Goal: Information Seeking & Learning: Learn about a topic

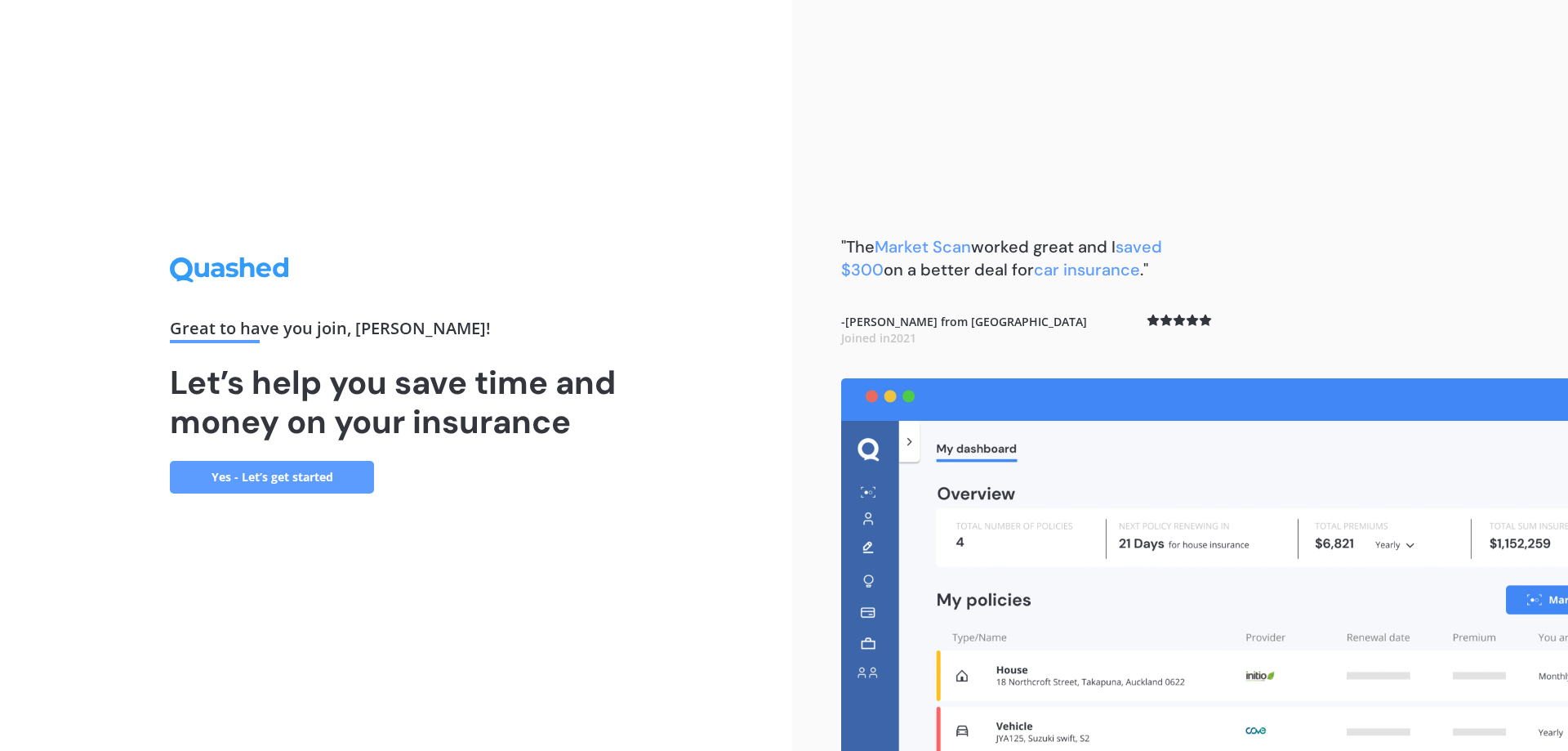
click at [725, 398] on div "Great to have you join , [PERSON_NAME] ! Let’s help you save time and money on …" at bounding box center [396, 376] width 792 height 751
click at [288, 479] on link "Yes - Let’s get started" at bounding box center [272, 476] width 204 height 32
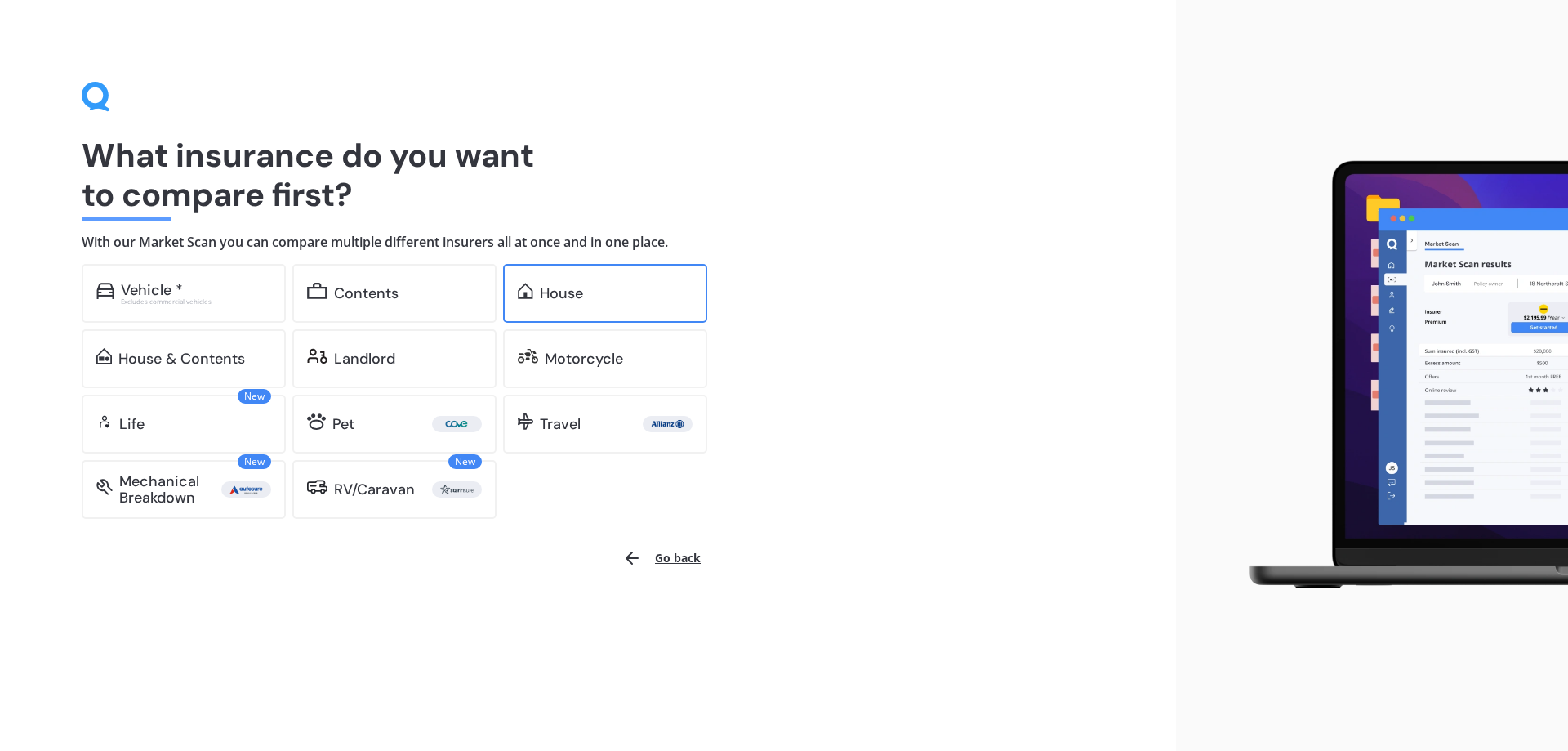
click at [541, 300] on div "House" at bounding box center [561, 293] width 43 height 17
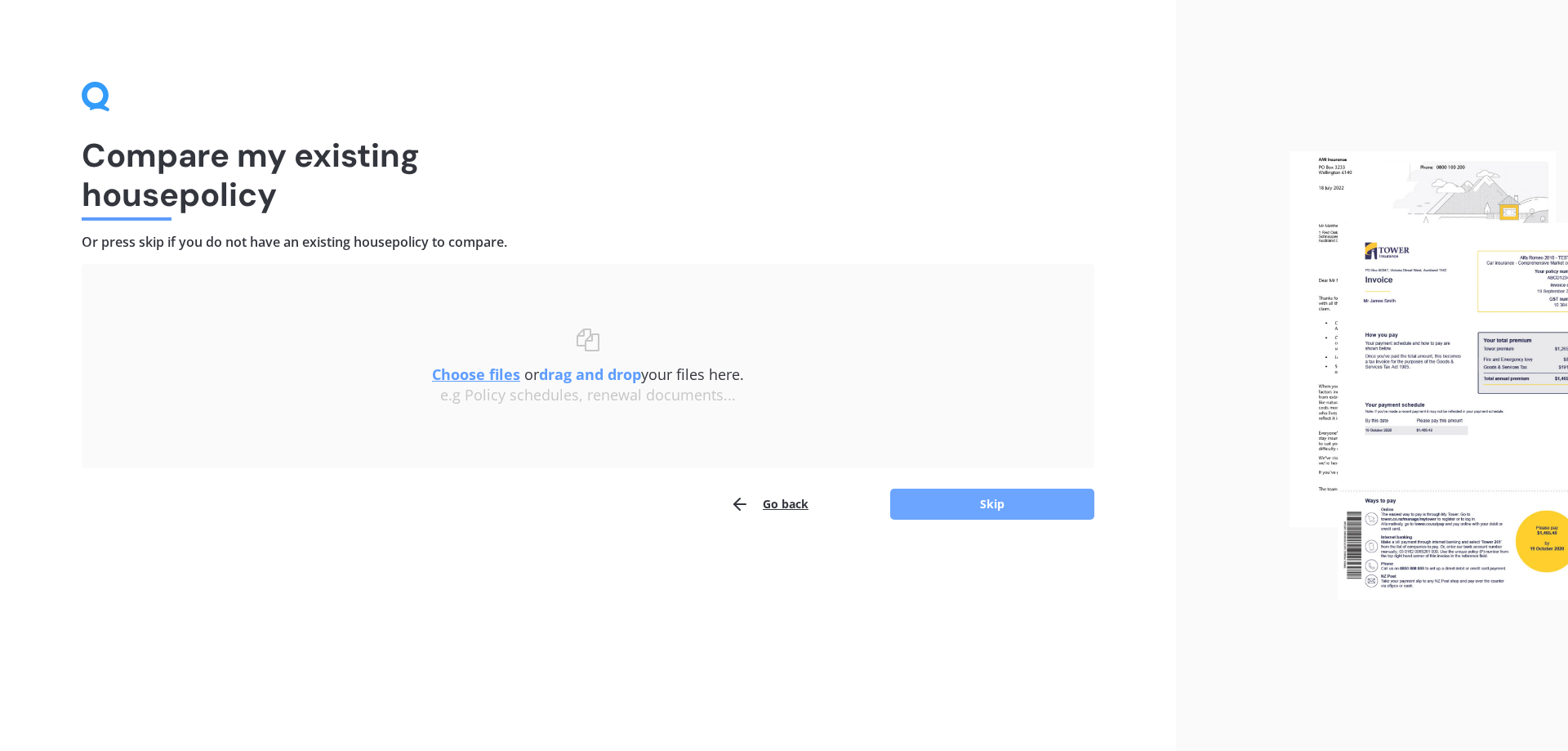
click at [974, 504] on button "Skip" at bounding box center [992, 504] width 204 height 31
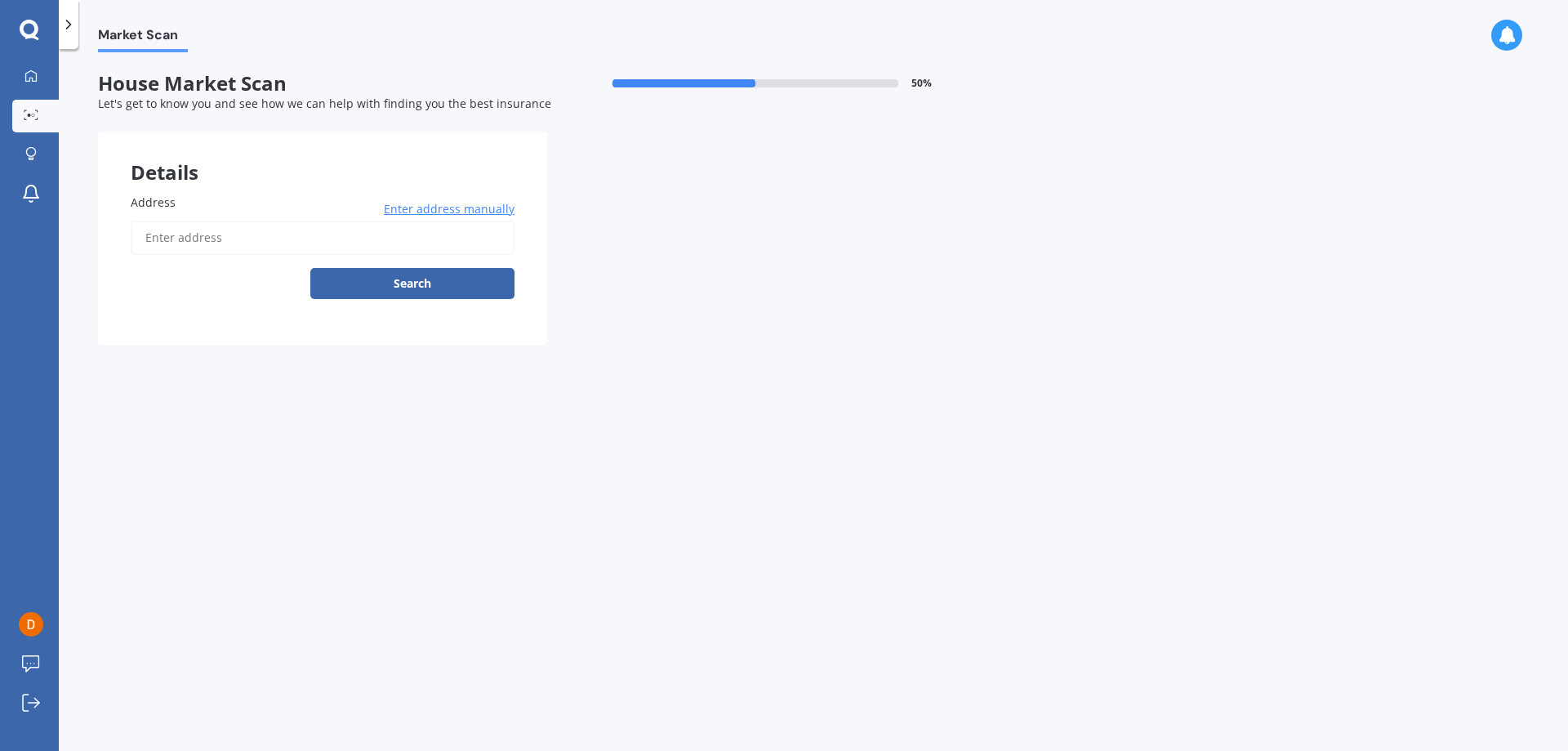
click at [179, 241] on input "Address" at bounding box center [322, 237] width 384 height 34
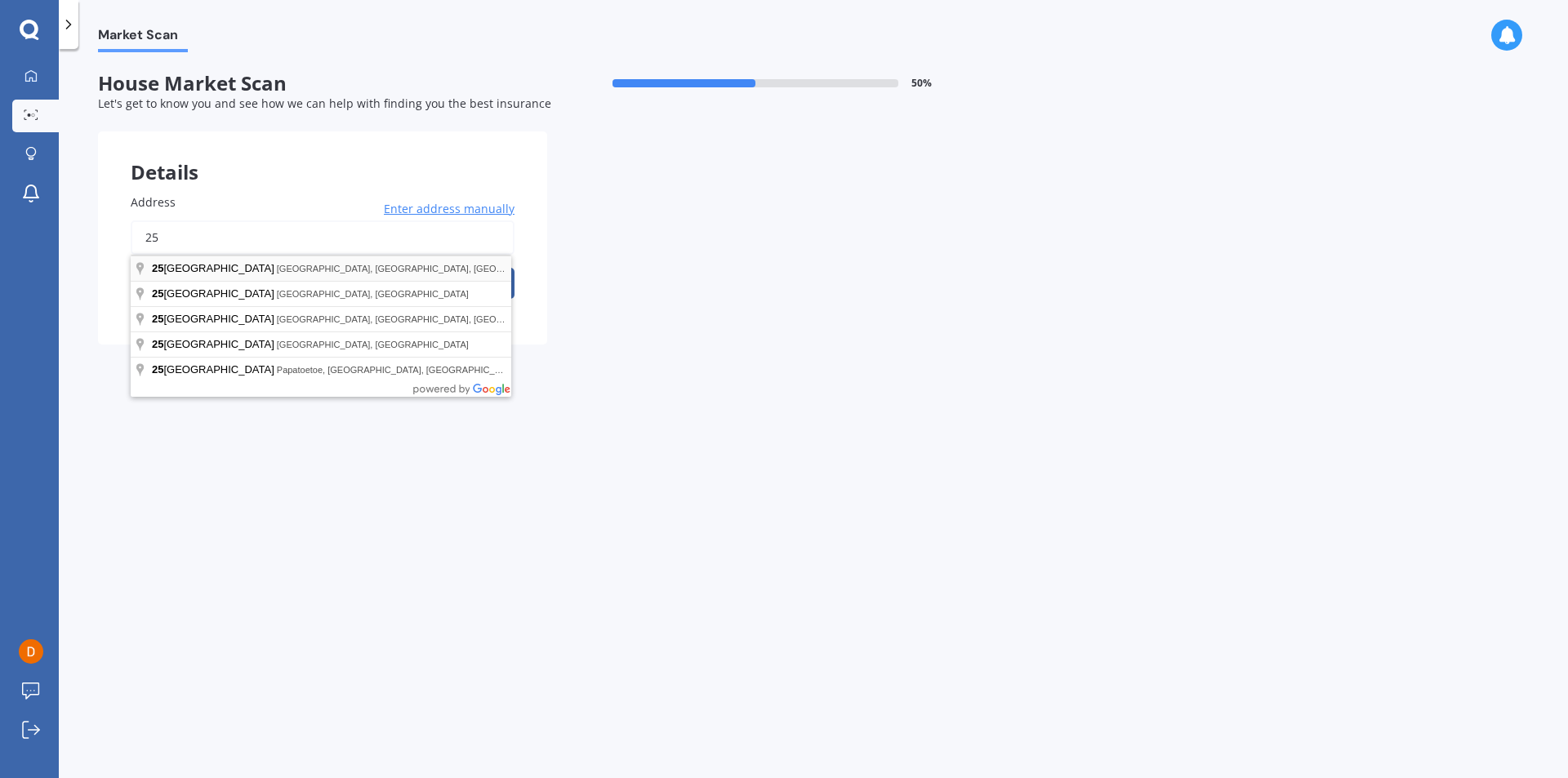
type input "2"
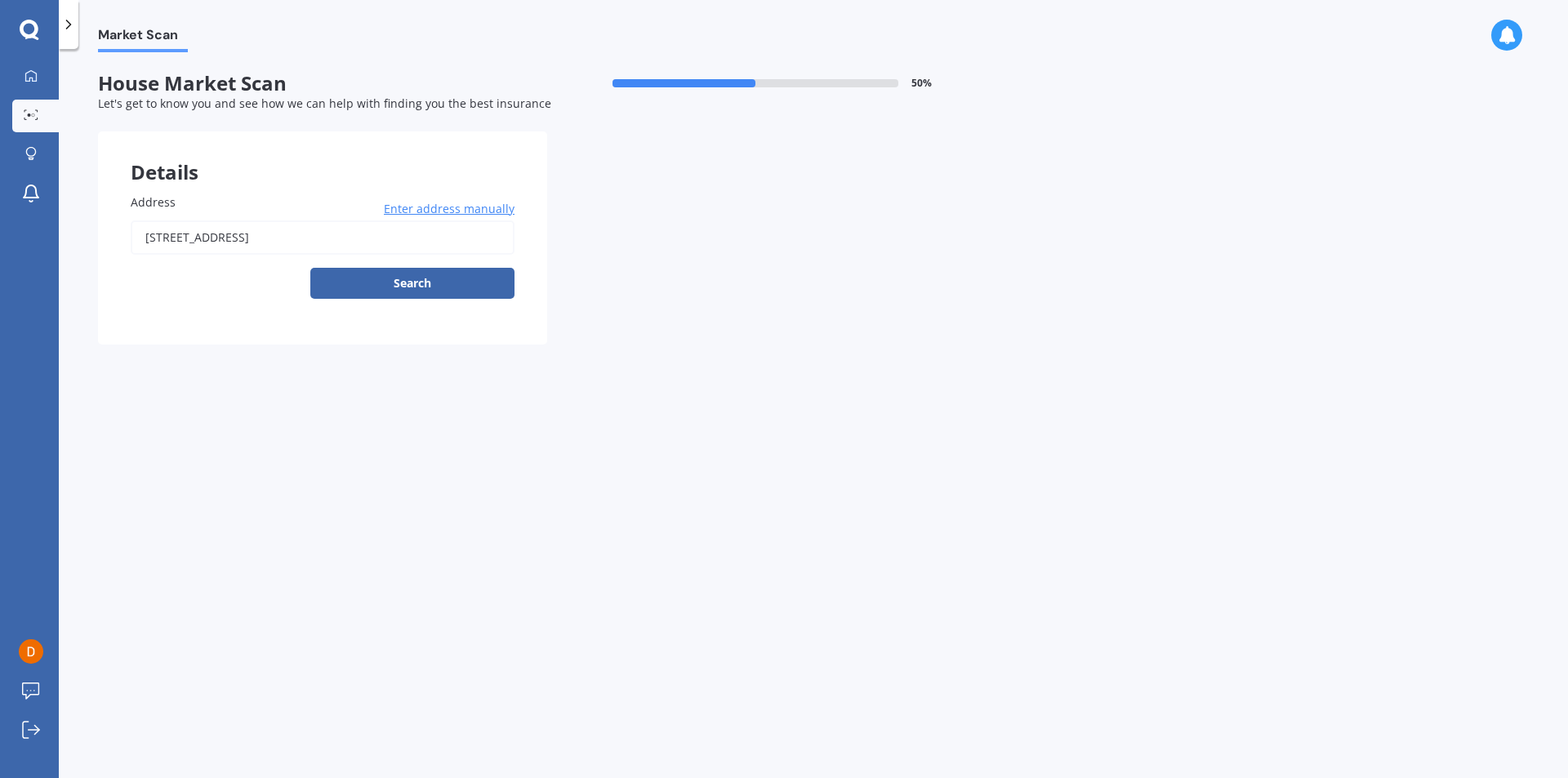
type input "[STREET_ADDRESS]"
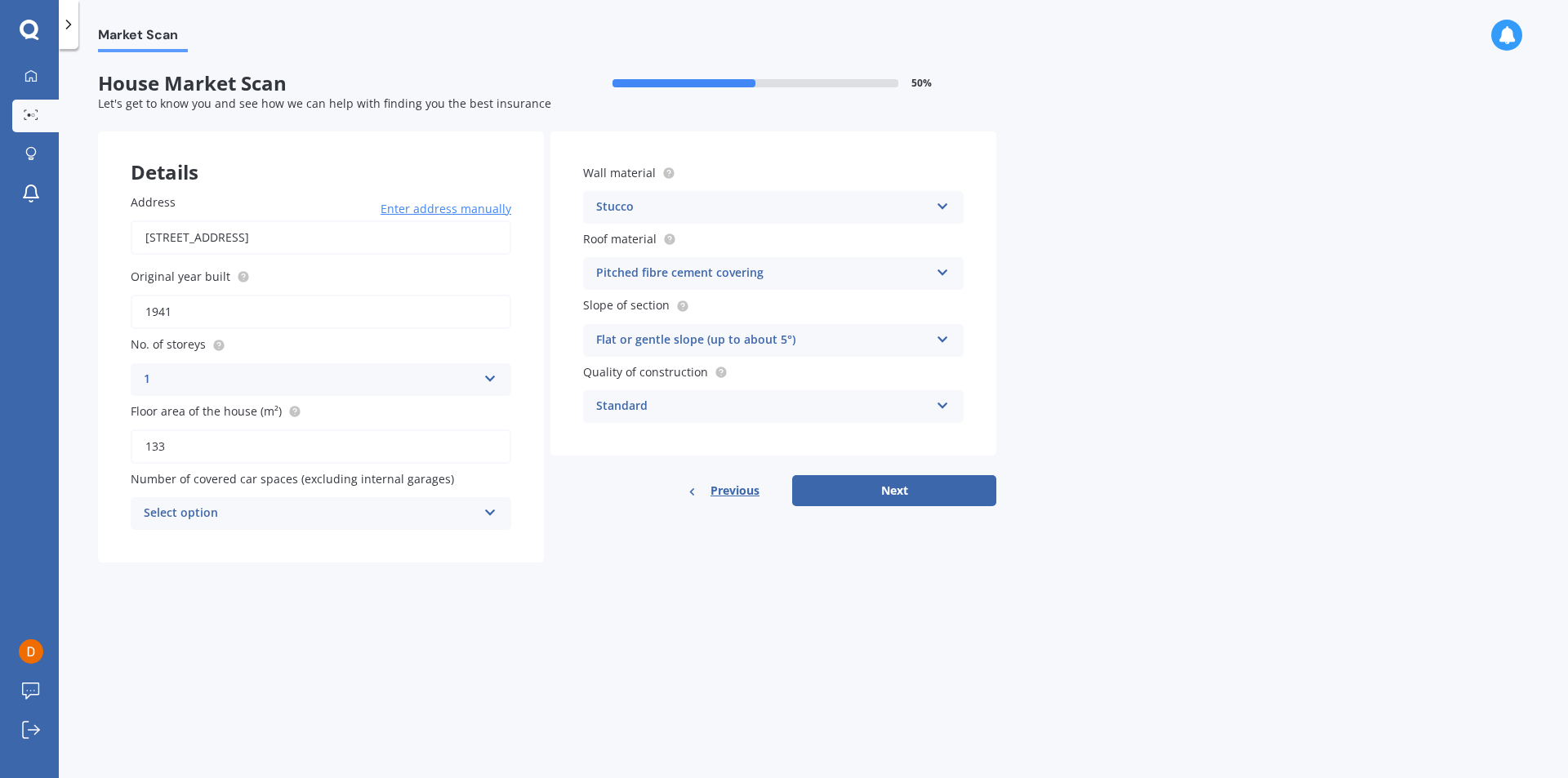
click at [942, 408] on icon at bounding box center [942, 402] width 14 height 11
click at [1115, 436] on div "Market Scan House Market Scan 50 % Let's get to know you and see how we can hel…" at bounding box center [814, 417] width 1509 height 729
click at [882, 491] on button "Next" at bounding box center [894, 491] width 204 height 31
click at [485, 515] on icon at bounding box center [489, 510] width 14 height 11
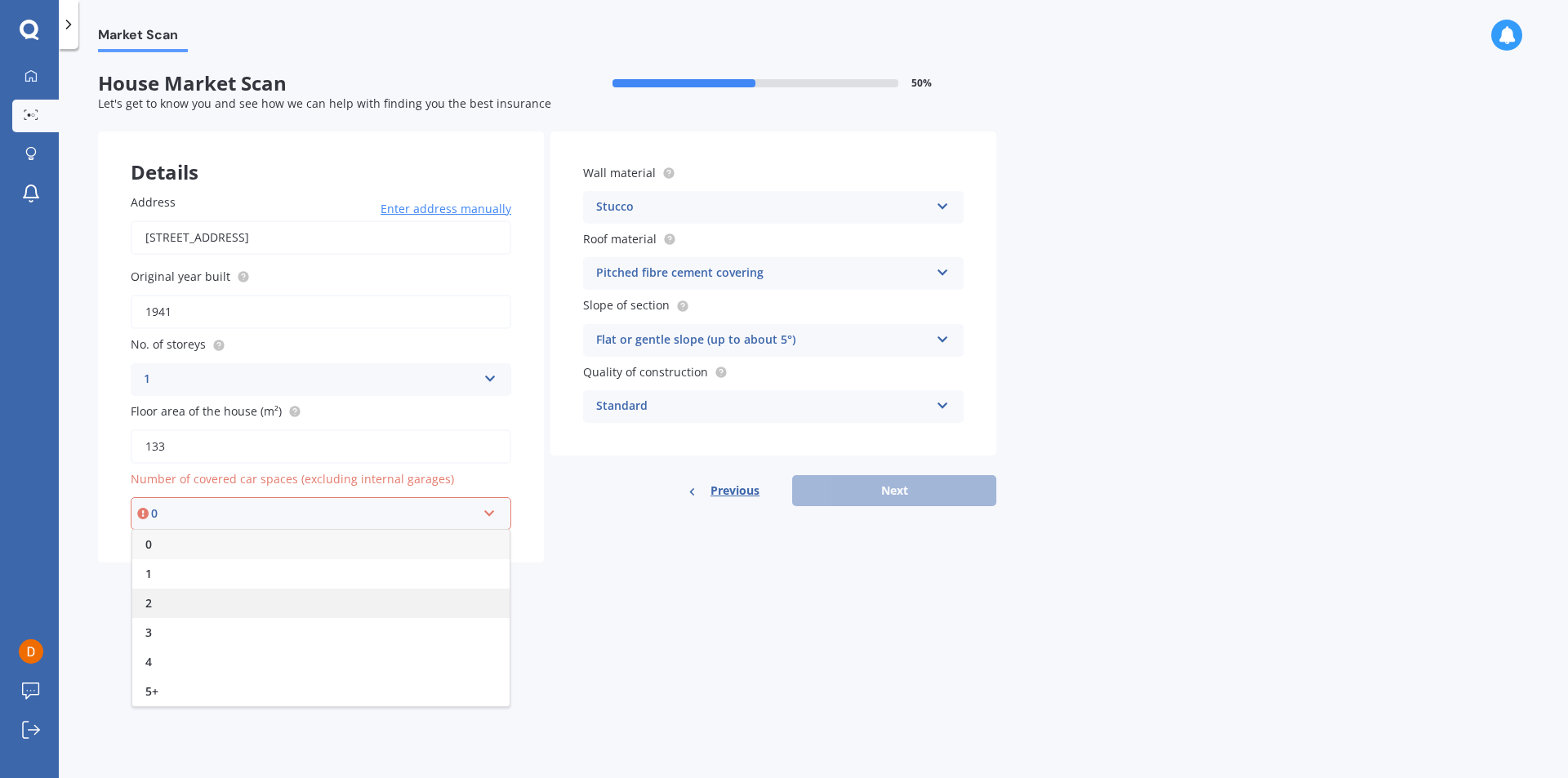
click at [171, 597] on div "2" at bounding box center [321, 603] width 377 height 30
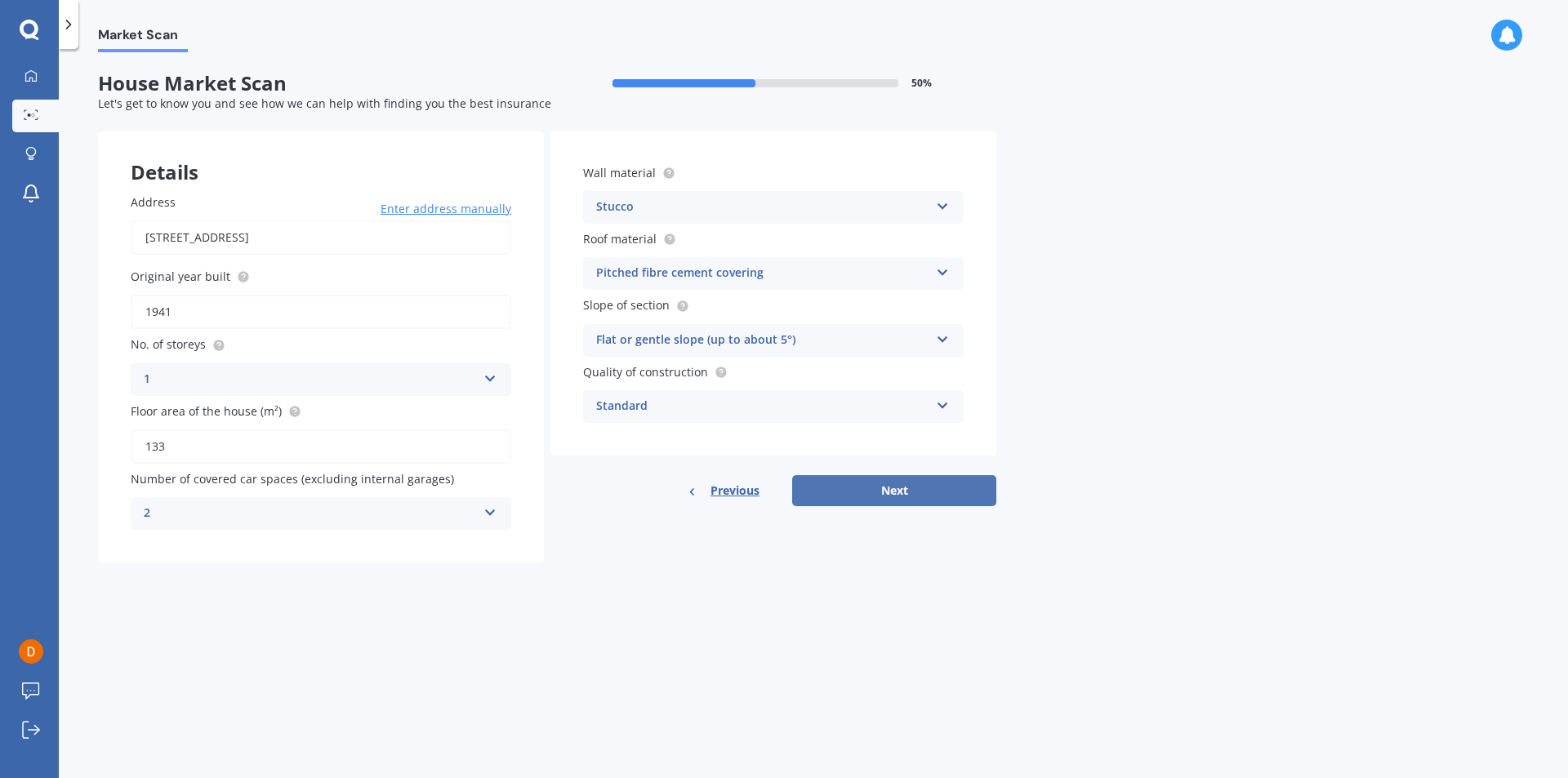
click at [893, 492] on button "Next" at bounding box center [894, 491] width 204 height 31
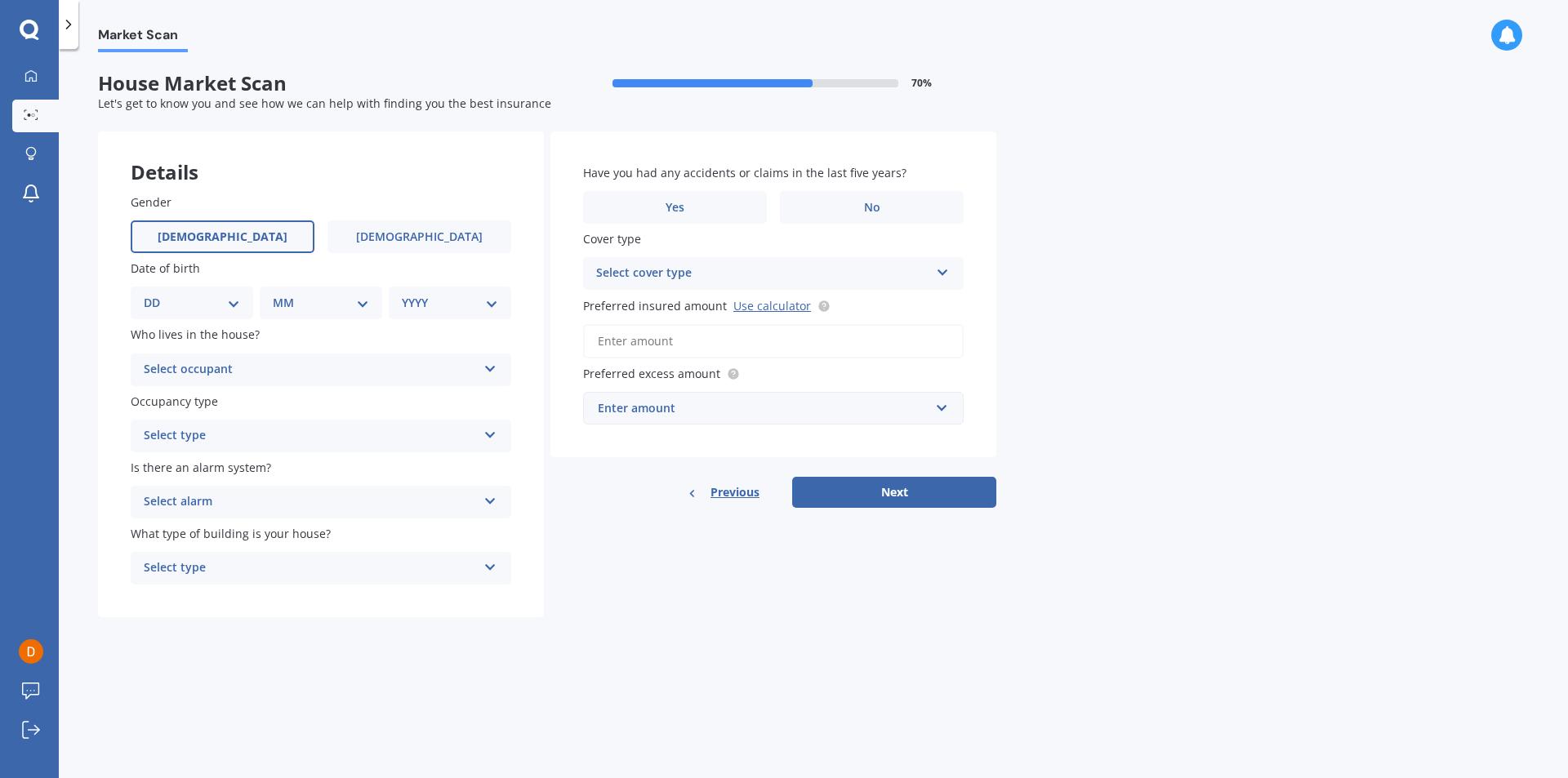
click at [172, 234] on label "[DEMOGRAPHIC_DATA]" at bounding box center [222, 236] width 184 height 32
click at [0, 0] on input "[DEMOGRAPHIC_DATA]" at bounding box center [0, 0] width 0 height 0
click at [227, 303] on select "DD 01 02 03 04 05 06 07 08 09 10 11 12 13 14 15 16 17 18 19 20 21 22 23 24 25 2…" at bounding box center [191, 302] width 96 height 18
select select "20"
click at [157, 294] on select "DD 01 02 03 04 05 06 07 08 09 10 11 12 13 14 15 16 17 18 19 20 21 22 23 24 25 2…" at bounding box center [191, 302] width 96 height 18
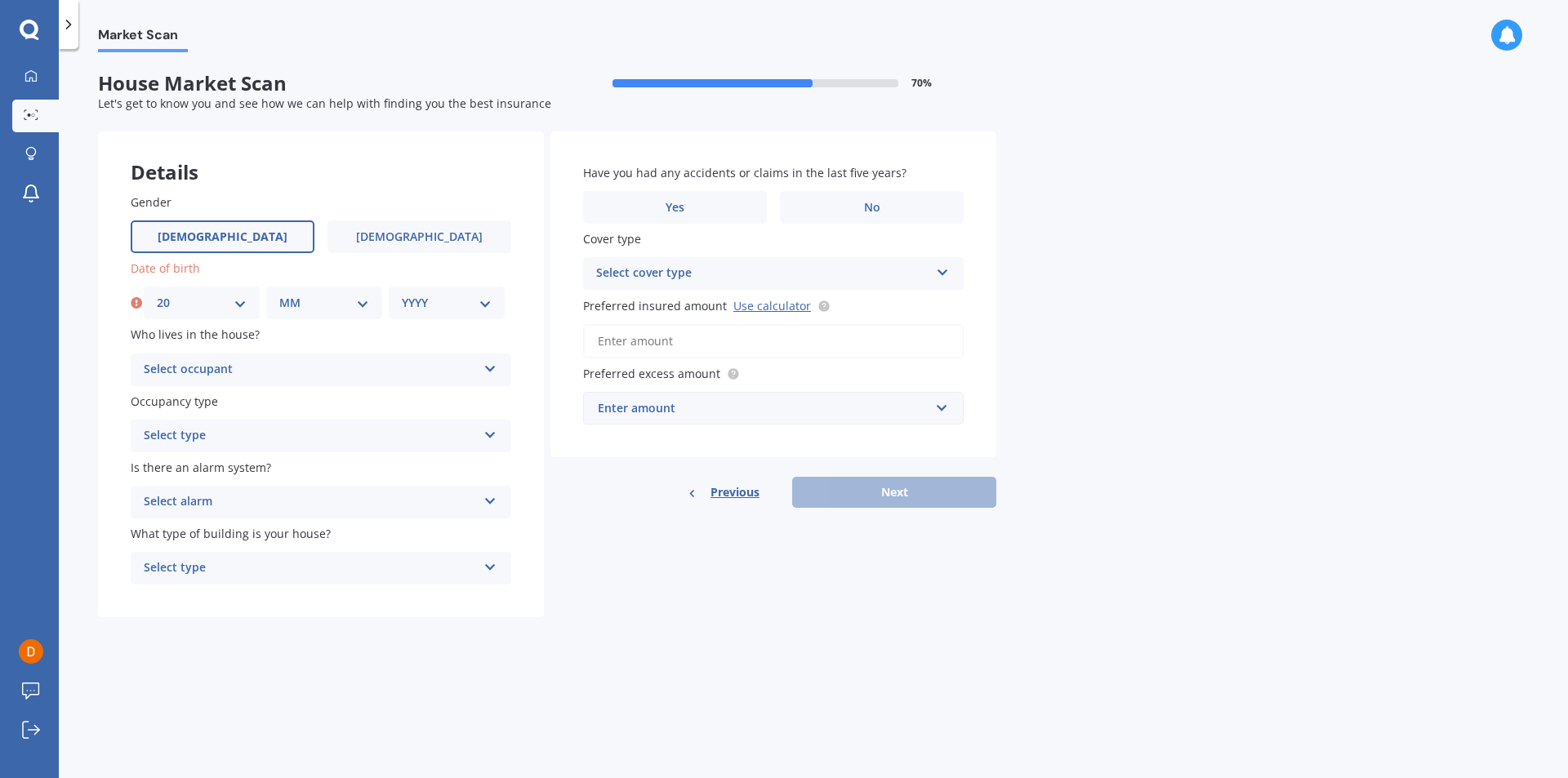
click at [359, 305] on select "MM 01 02 03 04 05 06 07 08 09 10 11 12" at bounding box center [324, 302] width 90 height 18
select select "05"
click at [279, 294] on select "MM 01 02 03 04 05 06 07 08 09 10 11 12" at bounding box center [324, 302] width 90 height 18
click at [483, 305] on select "YYYY 2009 2008 2007 2006 2005 2004 2003 2002 2001 2000 1999 1998 1997 1996 1995…" at bounding box center [446, 302] width 90 height 18
select select "1977"
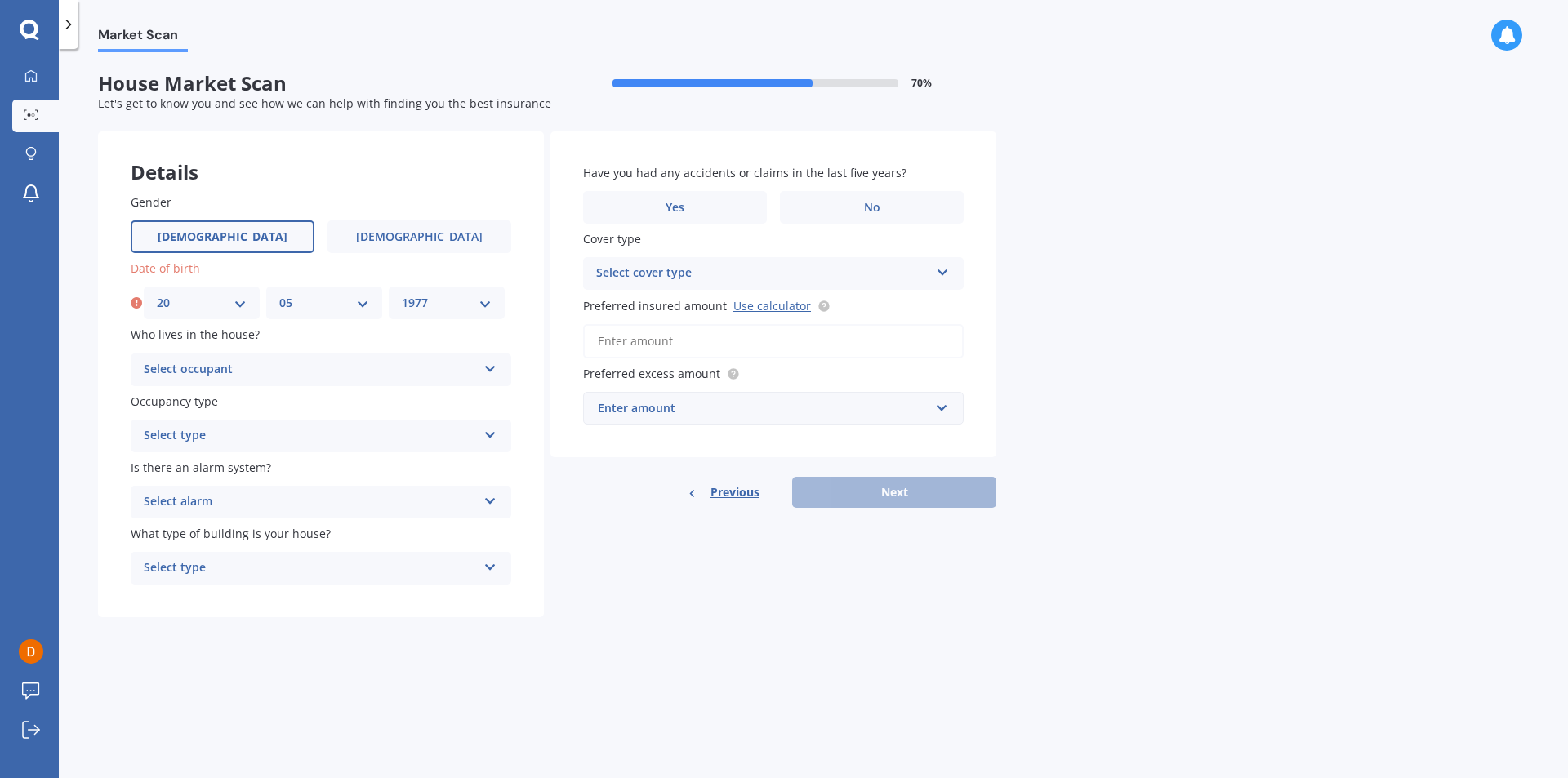
click at [401, 294] on select "YYYY 2009 2008 2007 2006 2005 2004 2003 2002 2001 2000 1999 1998 1997 1996 1995…" at bounding box center [446, 302] width 90 height 18
click at [493, 370] on icon at bounding box center [490, 365] width 14 height 11
click at [193, 405] on div "Owner" at bounding box center [321, 402] width 379 height 30
click at [491, 435] on icon at bounding box center [490, 432] width 14 height 11
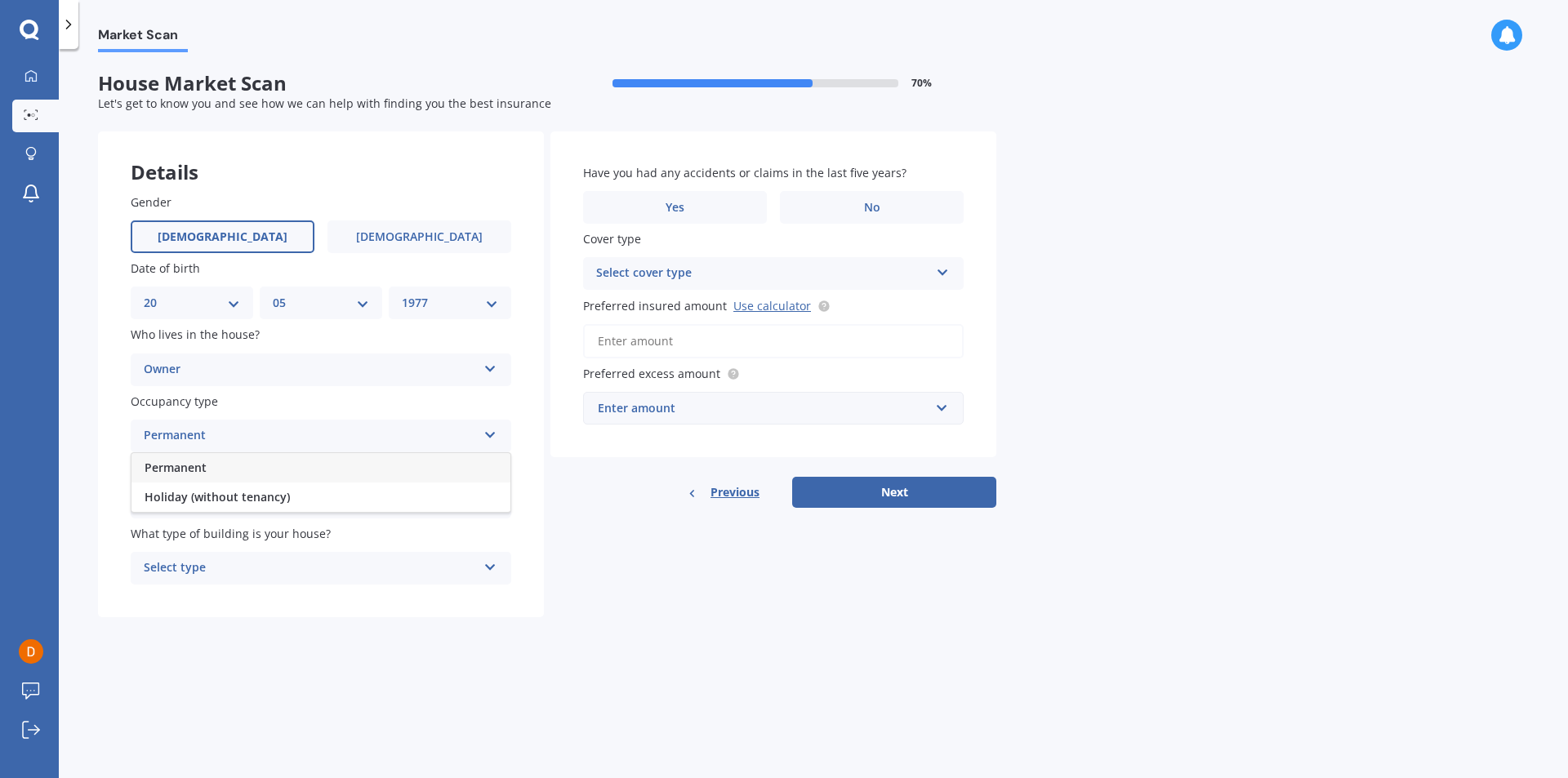
click at [206, 463] on div "Permanent" at bounding box center [321, 468] width 379 height 30
click at [491, 504] on icon at bounding box center [490, 497] width 14 height 11
drag, startPoint x: 227, startPoint y: 589, endPoint x: 227, endPoint y: 579, distance: 10.0
click at [227, 584] on div "No" at bounding box center [321, 592] width 379 height 30
click at [485, 562] on icon at bounding box center [490, 564] width 14 height 11
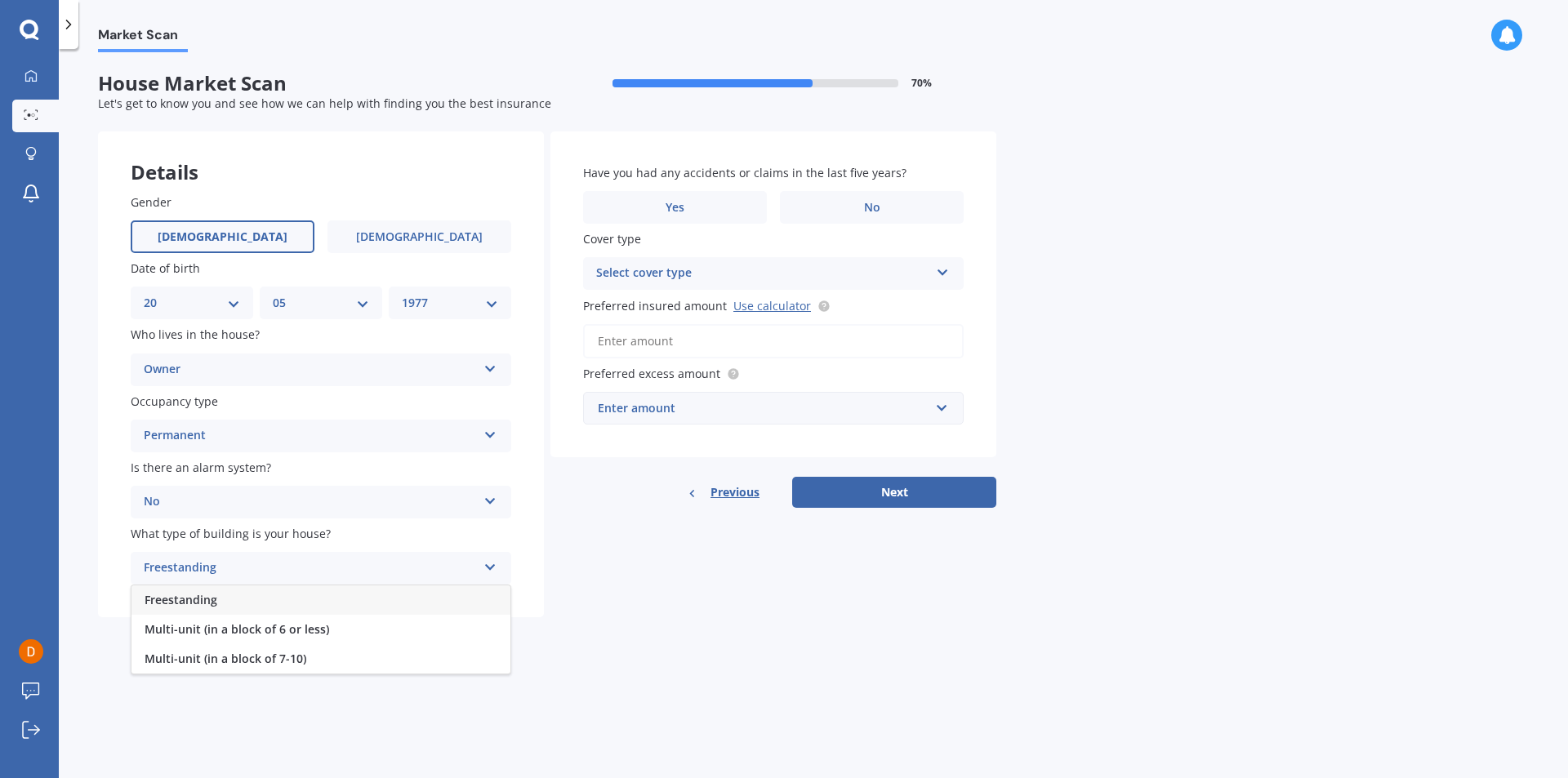
click at [229, 602] on div "Freestanding" at bounding box center [321, 600] width 379 height 30
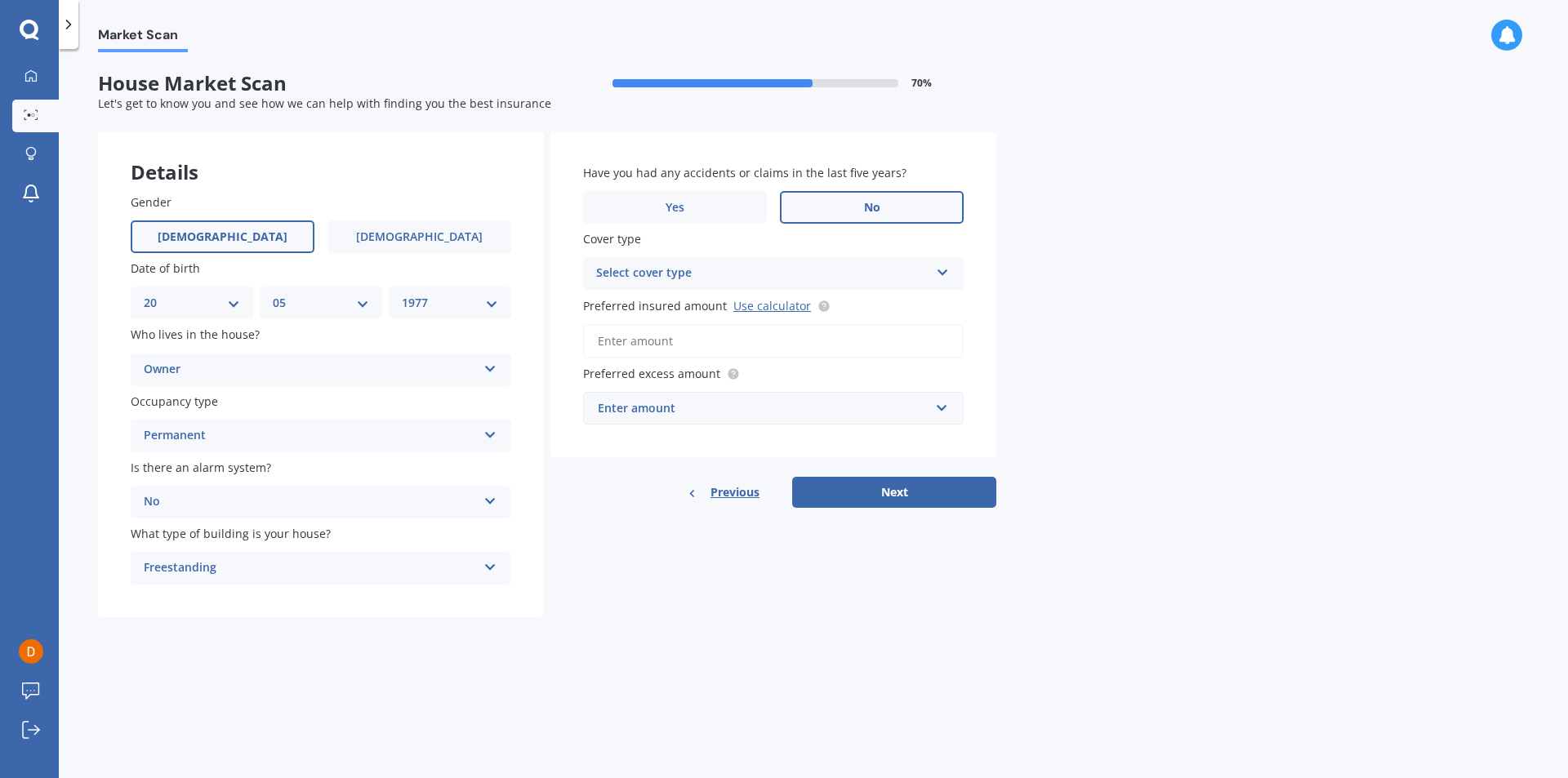
click at [876, 209] on span "No" at bounding box center [872, 207] width 17 height 14
click at [0, 0] on input "No" at bounding box center [0, 0] width 0 height 0
click at [938, 269] on icon at bounding box center [942, 269] width 14 height 11
click at [1008, 362] on div "Market Scan House Market Scan 70 % Let's get to know you and see how we can hel…" at bounding box center [814, 417] width 1509 height 729
click at [756, 306] on link "Use calculator" at bounding box center [772, 305] width 78 height 16
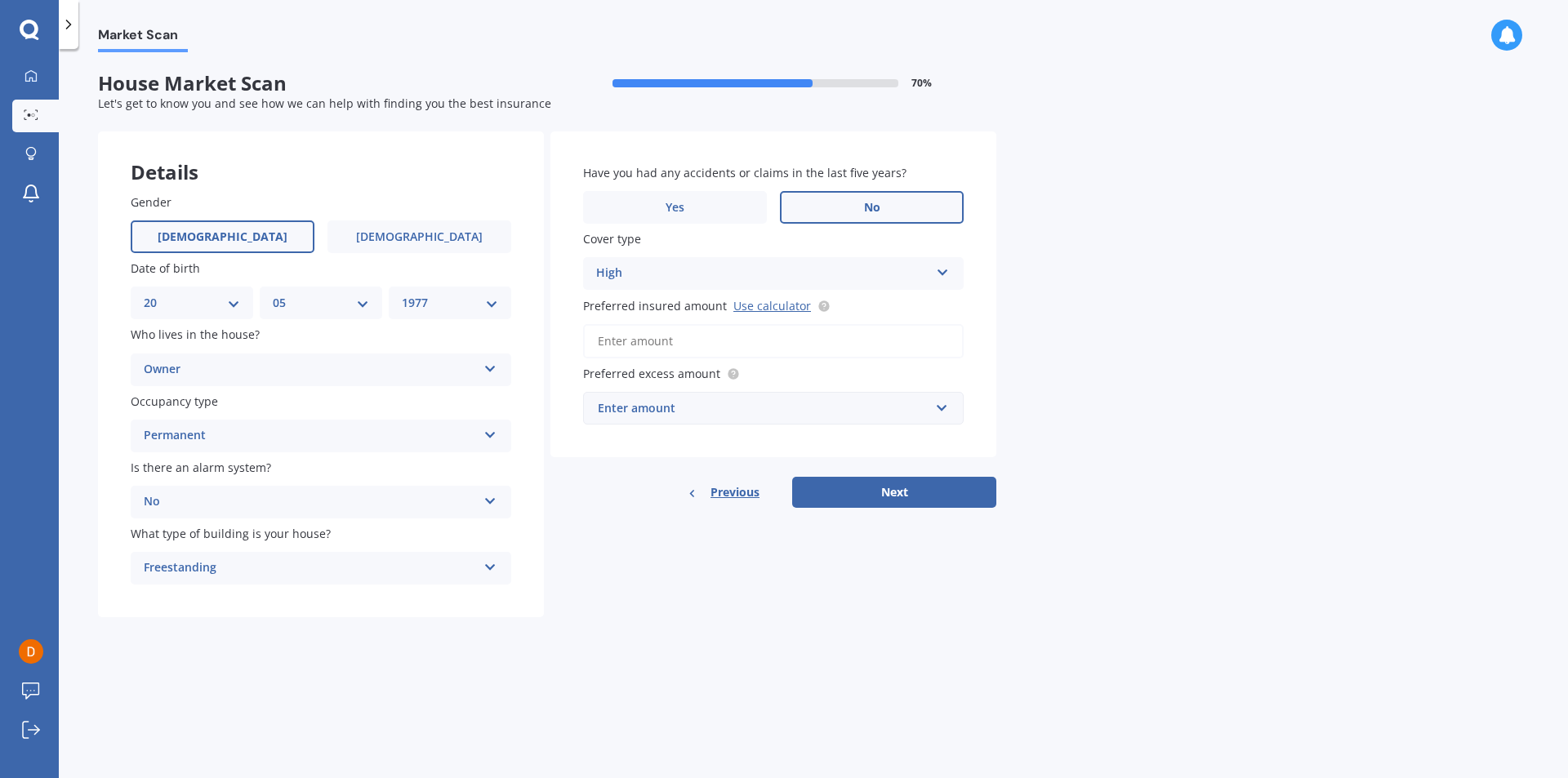
click at [704, 414] on div "Enter amount" at bounding box center [763, 407] width 332 height 18
type input "530,000"
click at [885, 494] on button "Next" at bounding box center [894, 492] width 204 height 31
click at [700, 399] on div "$530,000" at bounding box center [763, 407] width 332 height 18
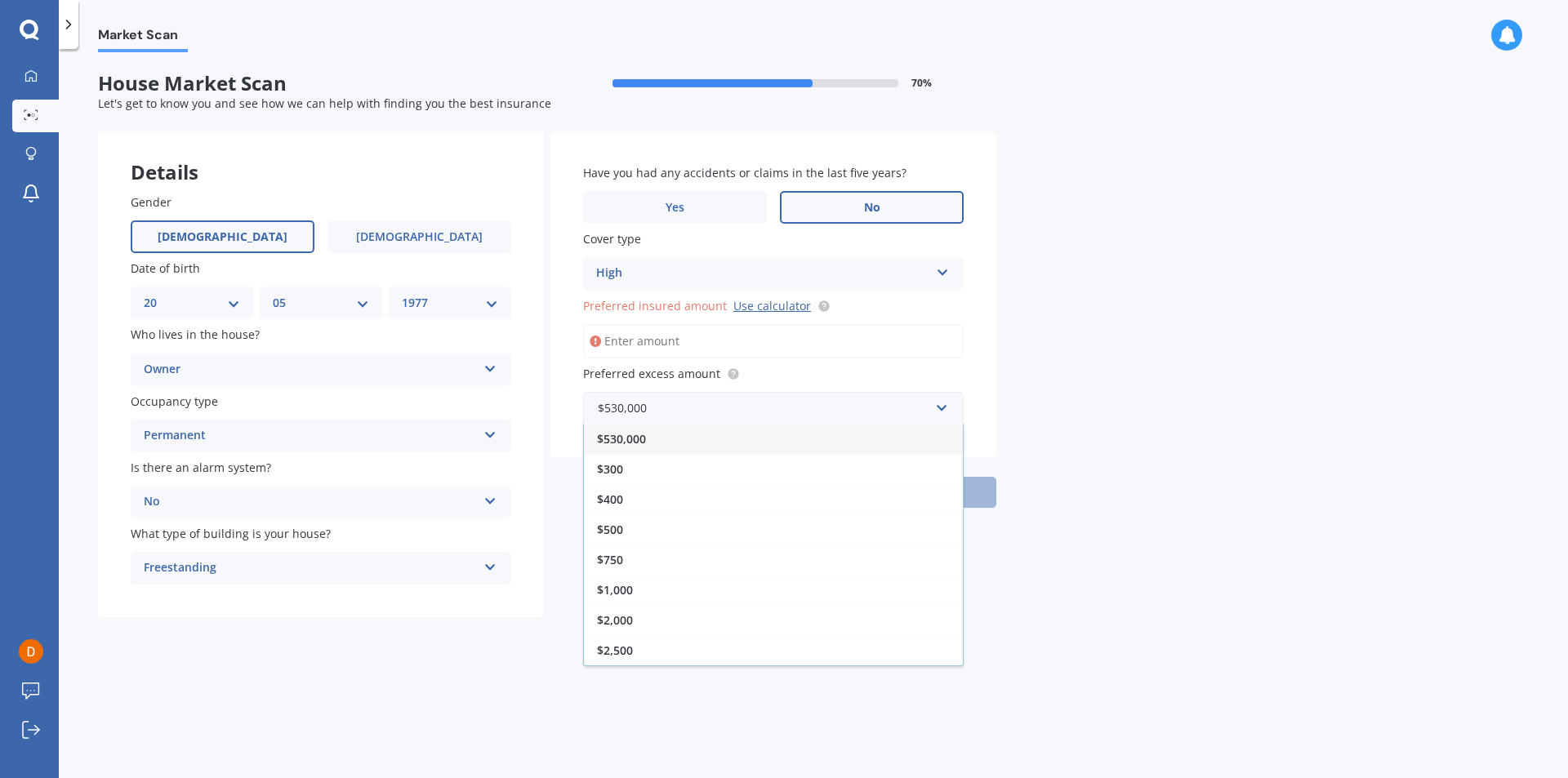
click at [1147, 512] on div "Market Scan House Market Scan 70 % Let's get to know you and see how we can hel…" at bounding box center [814, 417] width 1509 height 729
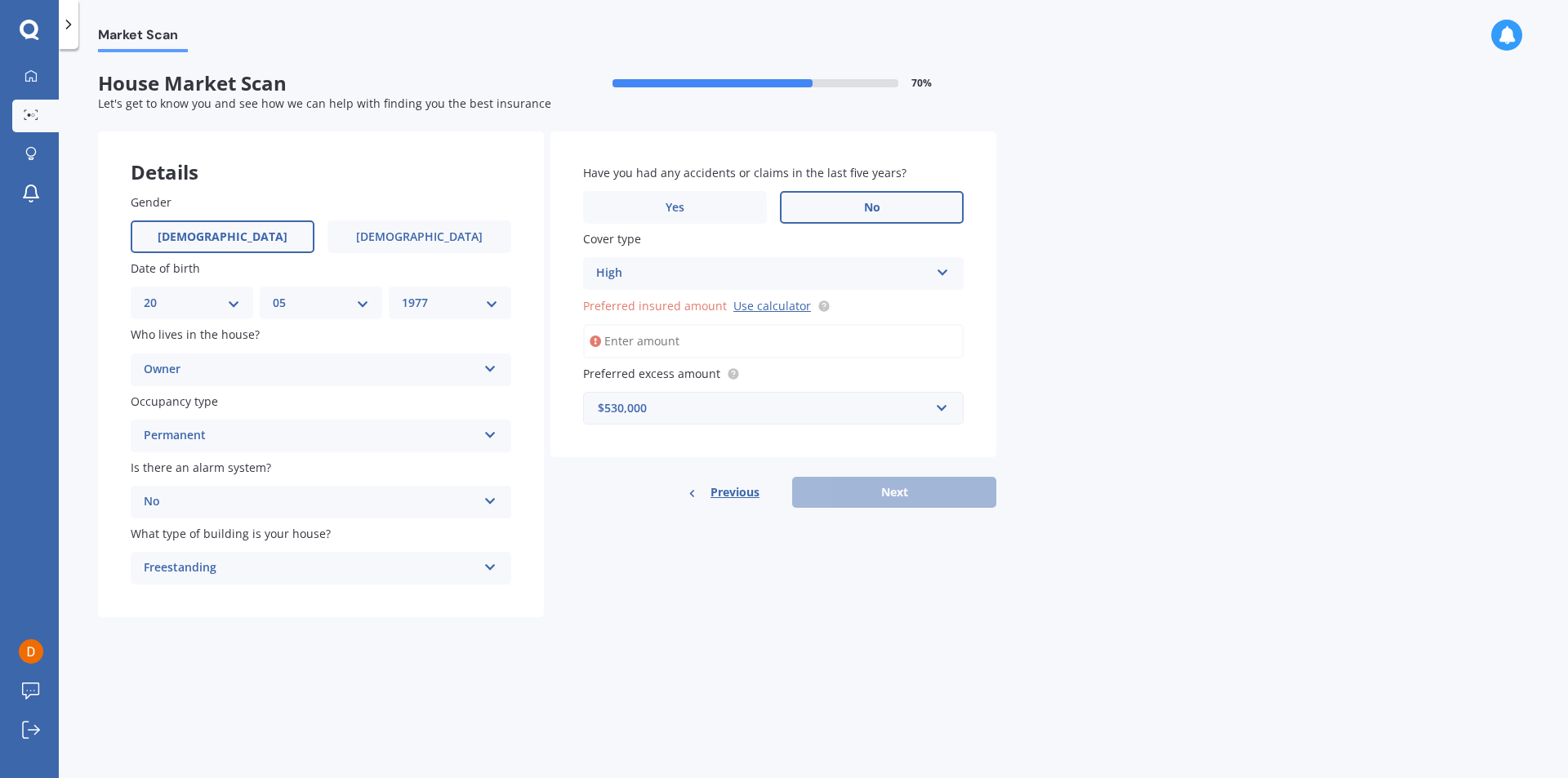
click at [650, 346] on input "Preferred insured amount Use calculator" at bounding box center [774, 341] width 381 height 34
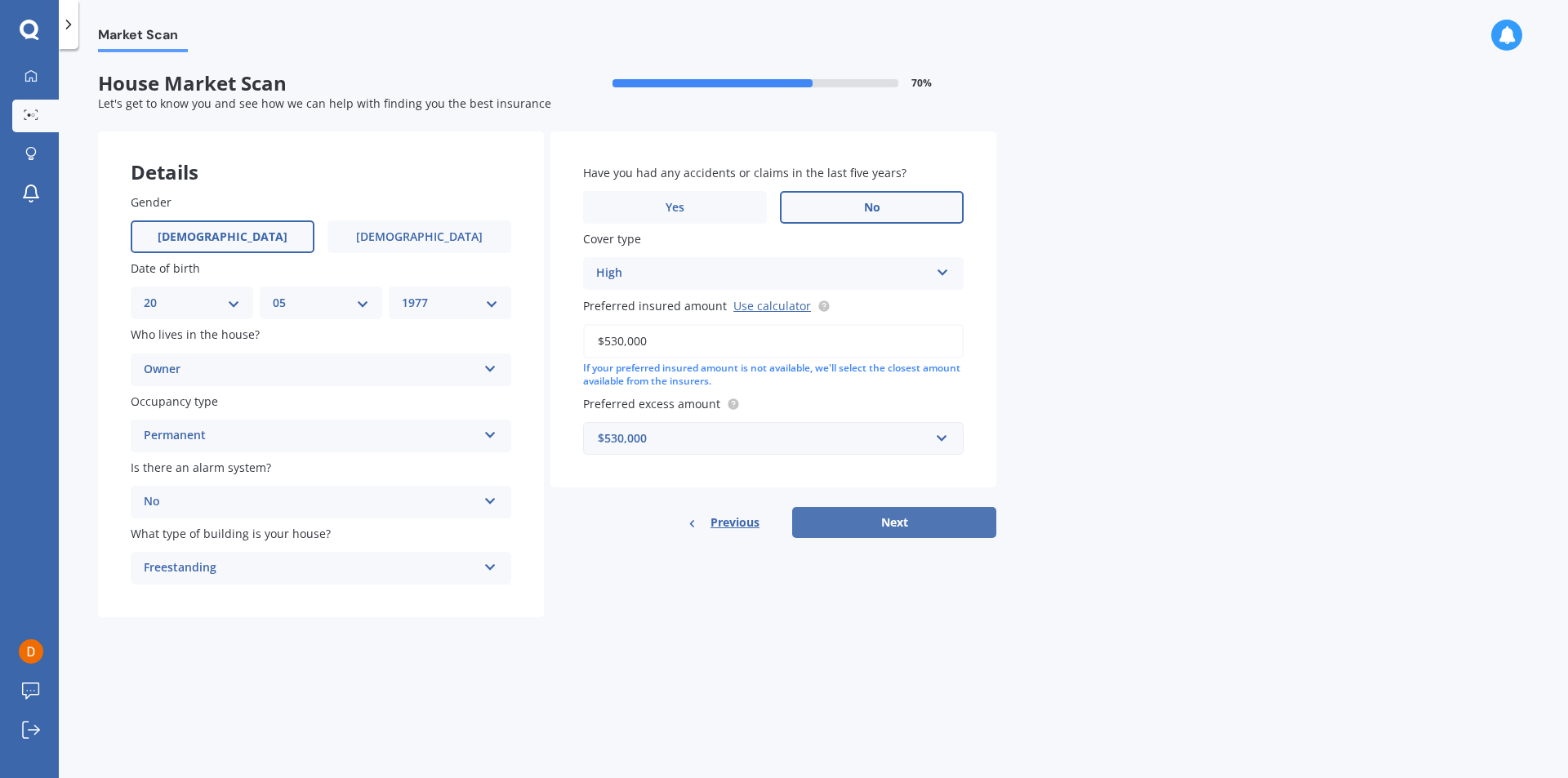
type input "$530,000"
click at [881, 522] on button "Next" at bounding box center [894, 522] width 204 height 31
select select "20"
select select "05"
select select "1977"
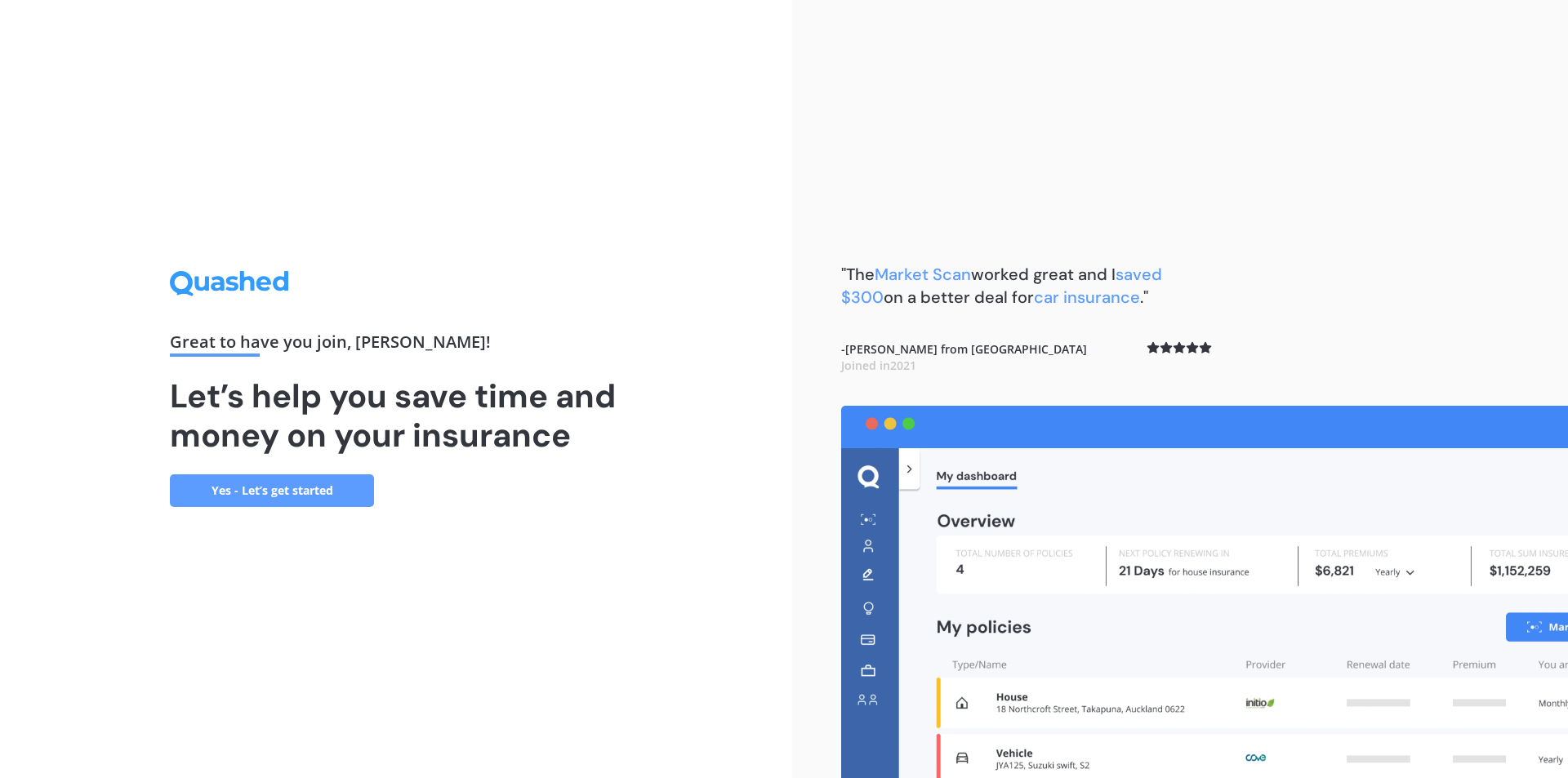
click at [278, 491] on link "Yes - Let’s get started" at bounding box center [272, 490] width 204 height 32
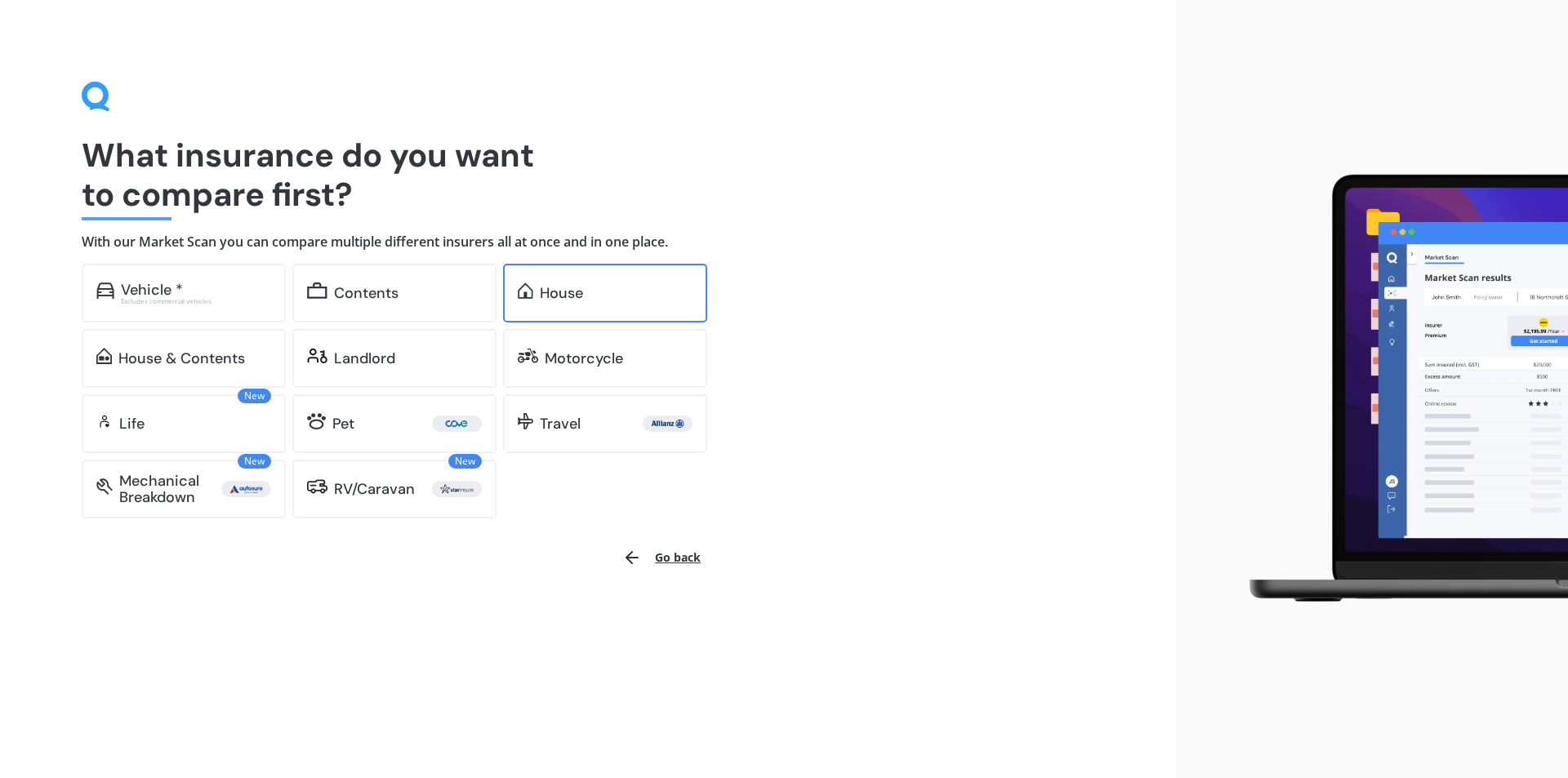
click at [543, 297] on div "House" at bounding box center [561, 293] width 43 height 17
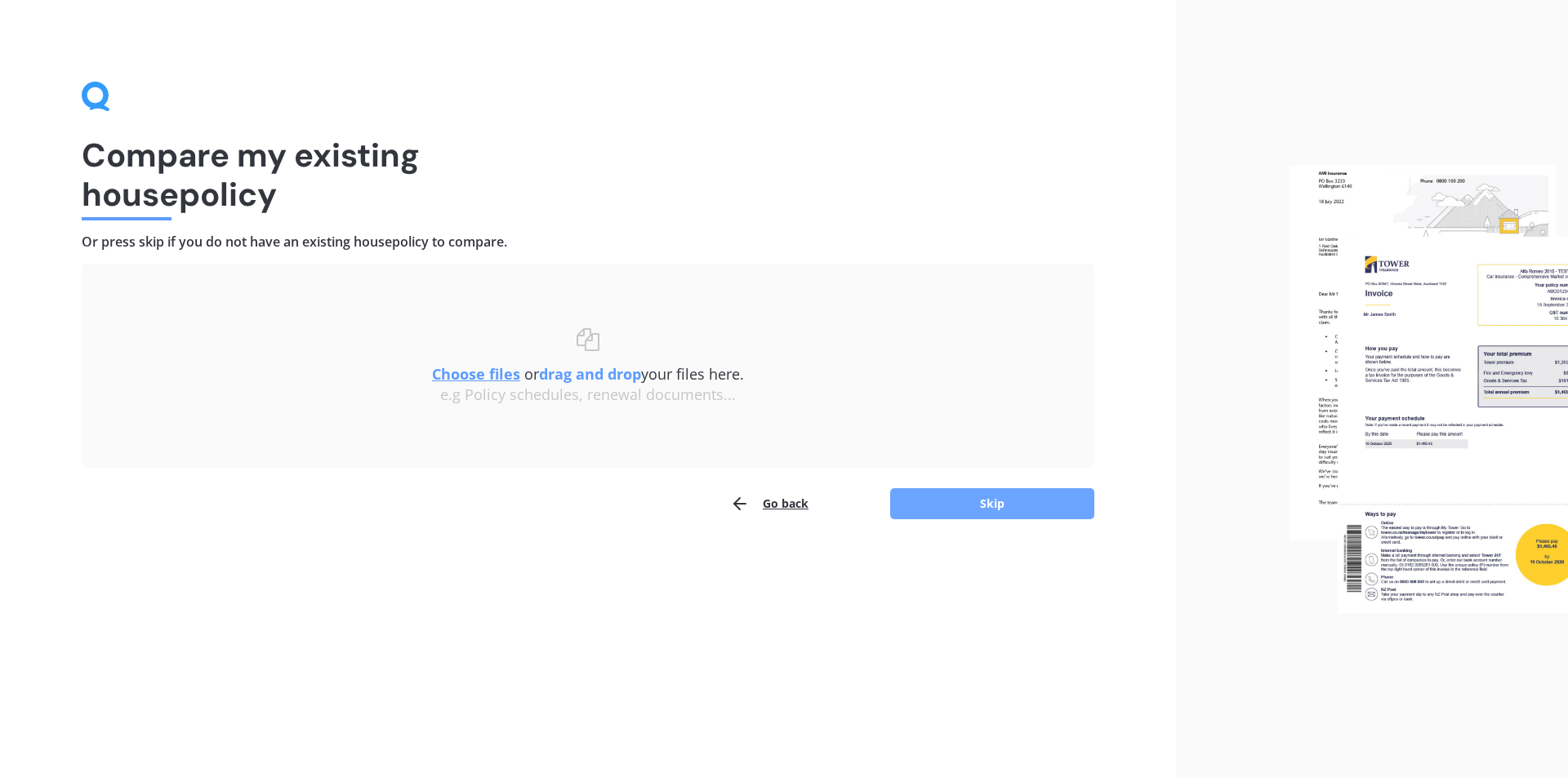
click at [986, 502] on button "Skip" at bounding box center [992, 504] width 204 height 31
